Goal: Task Accomplishment & Management: Manage account settings

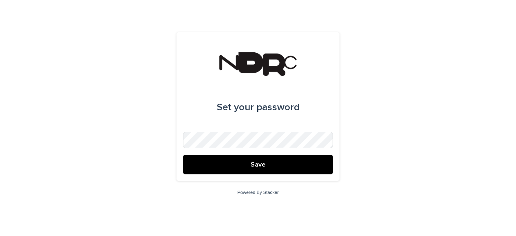
click at [264, 159] on button "Save" at bounding box center [258, 164] width 150 height 20
